Goal: Task Accomplishment & Management: Use online tool/utility

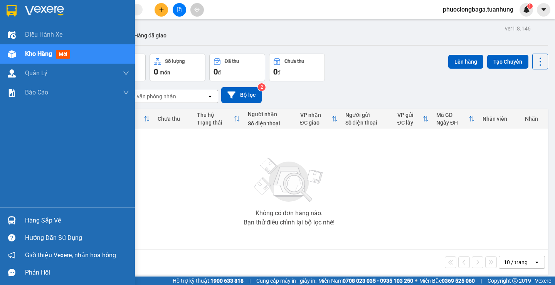
click at [39, 223] on div "Hàng sắp về" at bounding box center [77, 221] width 104 height 12
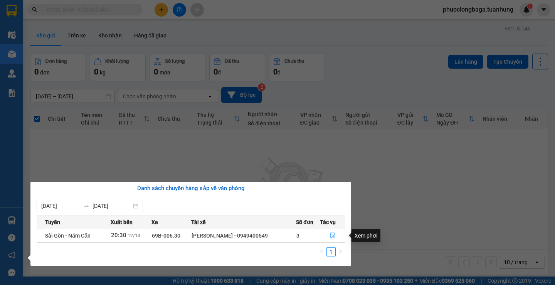
click at [331, 234] on icon "file-done" at bounding box center [332, 235] width 5 height 5
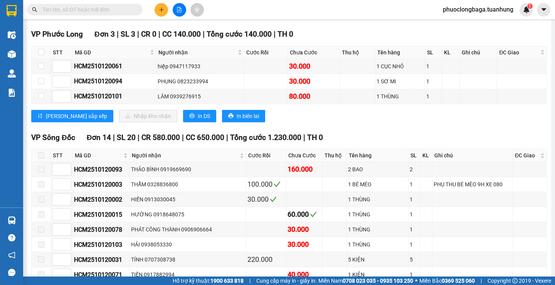
scroll to position [765, 0]
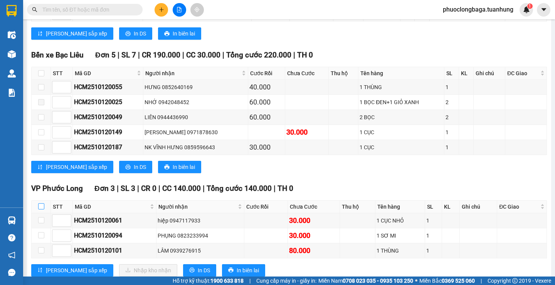
click at [42, 209] on input "checkbox" at bounding box center [41, 206] width 6 height 6
checkbox input "true"
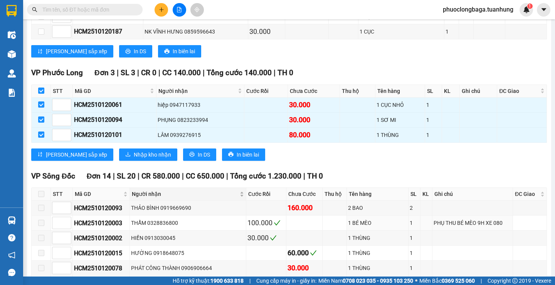
scroll to position [919, 0]
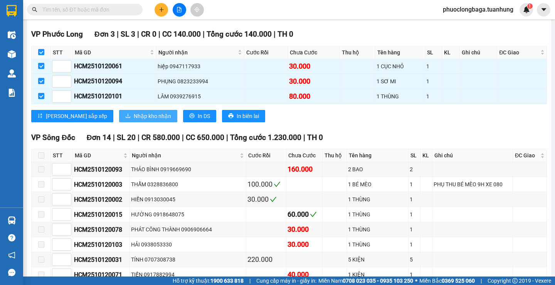
click at [134, 120] on span "Nhập kho nhận" at bounding box center [152, 116] width 37 height 8
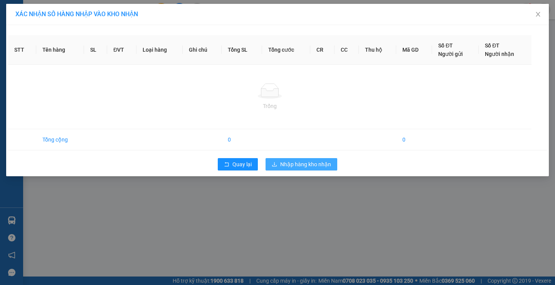
click at [313, 162] on span "Nhập hàng kho nhận" at bounding box center [305, 164] width 51 height 8
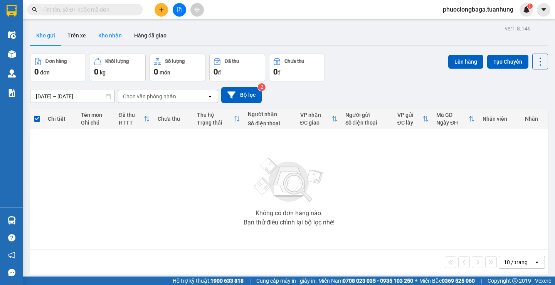
click at [104, 34] on button "Kho nhận" at bounding box center [110, 35] width 36 height 18
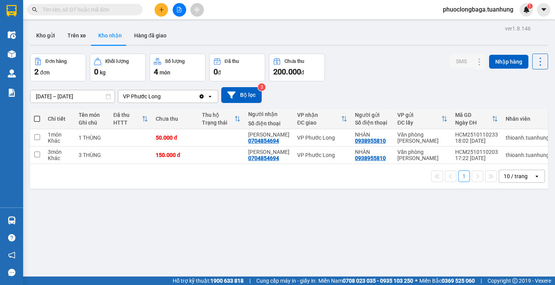
click at [211, 36] on div "Kho gửi Trên xe Kho nhận Hàng đã giao" at bounding box center [289, 36] width 518 height 20
click at [151, 33] on button "Hàng đã giao" at bounding box center [150, 35] width 45 height 18
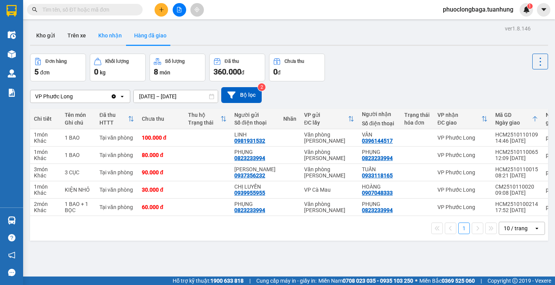
click at [117, 37] on button "Kho nhận" at bounding box center [110, 35] width 36 height 18
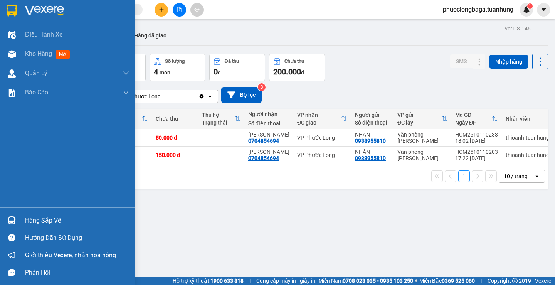
click at [16, 222] on div at bounding box center [11, 219] width 13 height 13
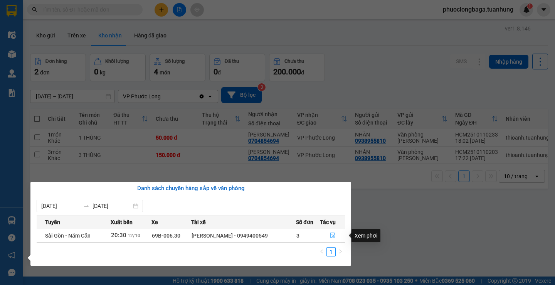
click at [331, 235] on icon "file-done" at bounding box center [332, 234] width 5 height 5
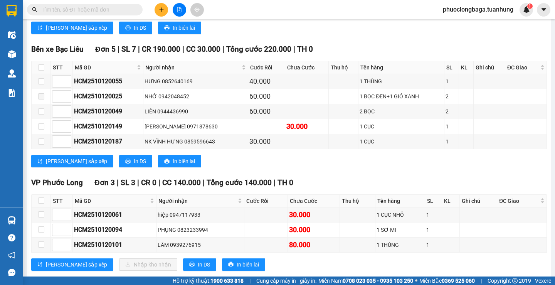
scroll to position [886, 0]
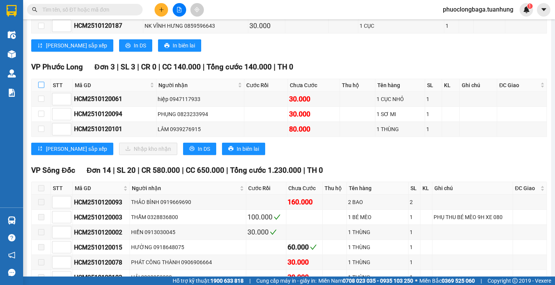
click at [40, 88] on input "checkbox" at bounding box center [41, 85] width 6 height 6
checkbox input "true"
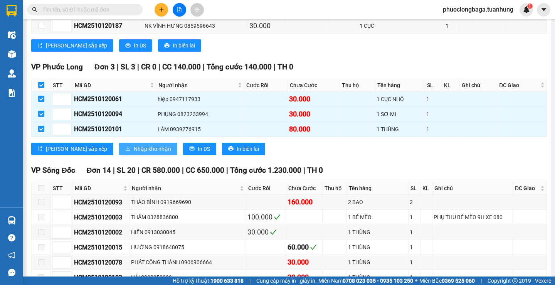
click at [134, 153] on span "Nhập kho nhận" at bounding box center [152, 148] width 37 height 8
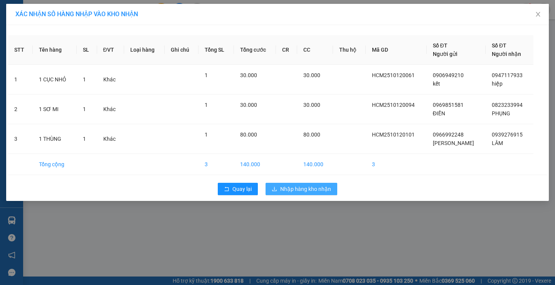
click at [317, 190] on span "Nhập hàng kho nhận" at bounding box center [305, 189] width 51 height 8
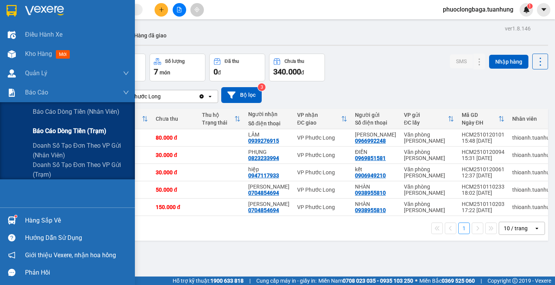
click at [74, 128] on span "Báo cáo dòng tiền (trạm)" at bounding box center [70, 131] width 74 height 10
